Goal: Use online tool/utility: Utilize a website feature to perform a specific function

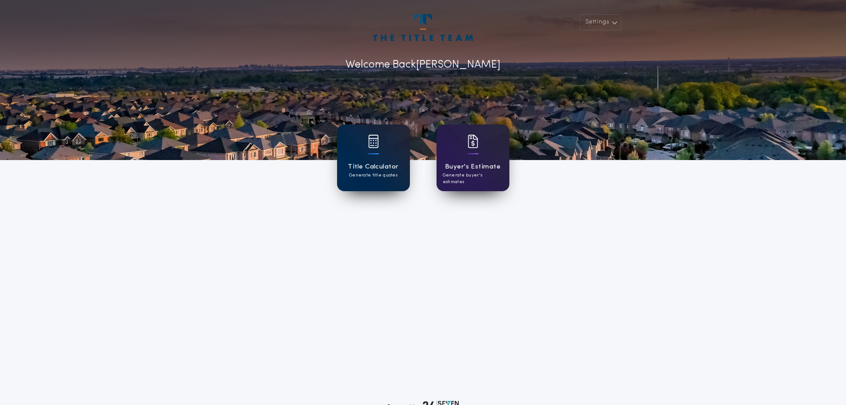
click at [373, 172] on p "Generate title quotes" at bounding box center [373, 175] width 48 height 7
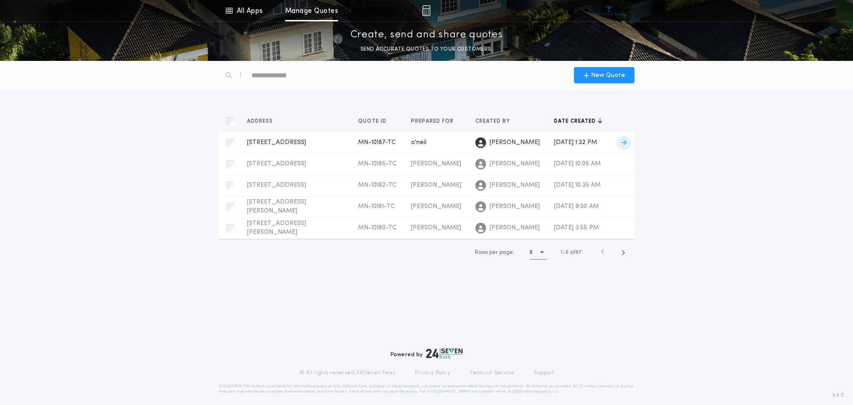
click at [358, 139] on span "MN-10187-TC" at bounding box center [377, 142] width 38 height 7
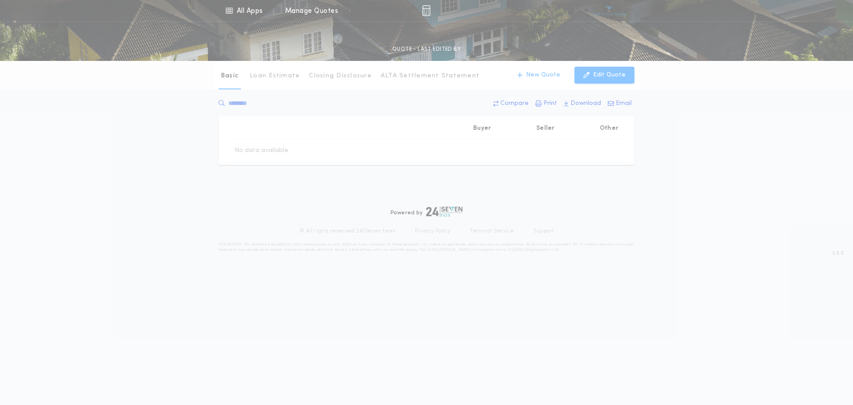
type input "********"
